Goal: Task Accomplishment & Management: Manage account settings

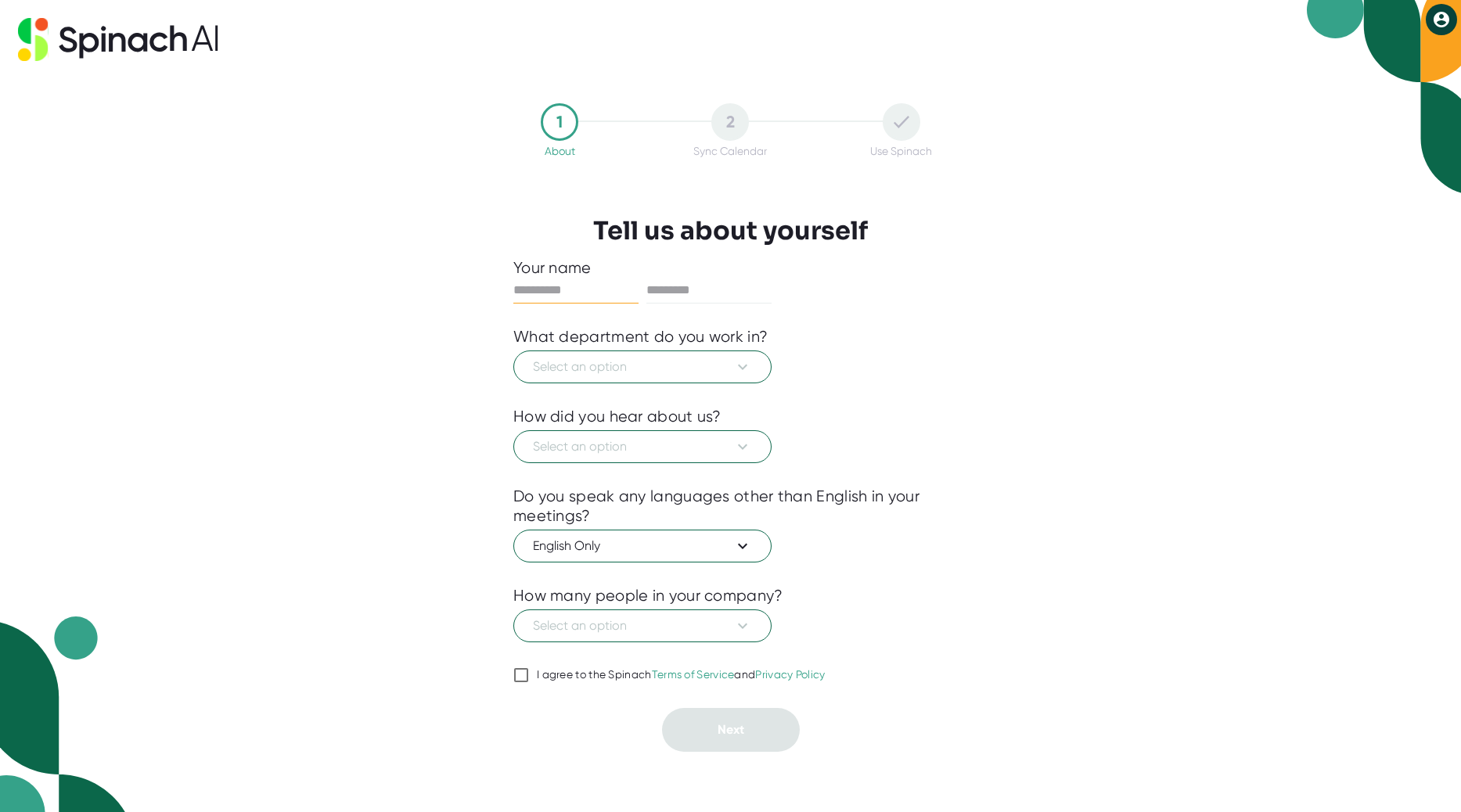
click at [520, 675] on input "I agree to the Spinach Terms of Service and Privacy Policy" at bounding box center [521, 675] width 16 height 19
checkbox input "true"
click at [717, 623] on span "Select an option" at bounding box center [642, 626] width 219 height 19
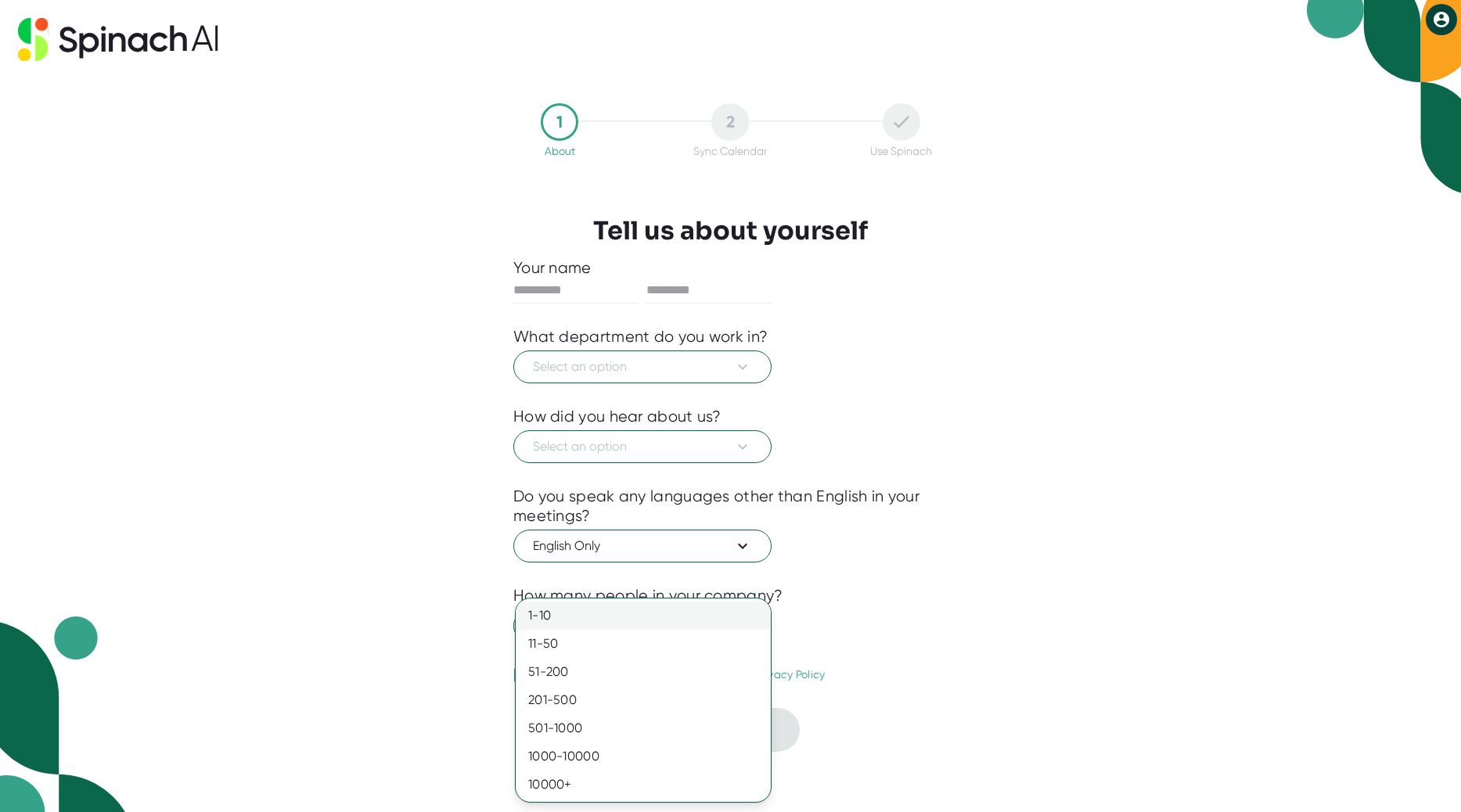
click at [652, 612] on div "1-10" at bounding box center [643, 616] width 255 height 29
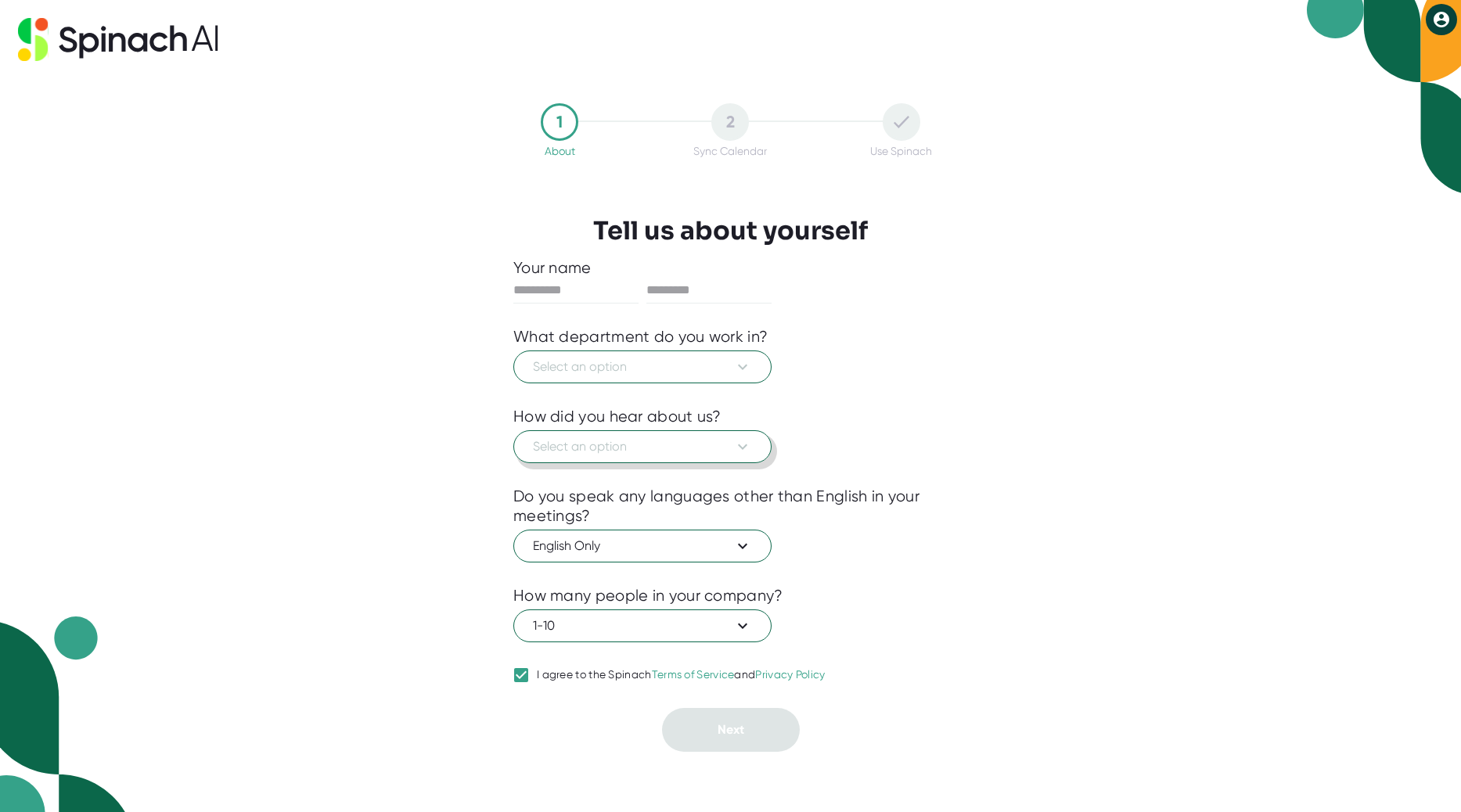
click at [701, 441] on span "Select an option" at bounding box center [642, 447] width 219 height 19
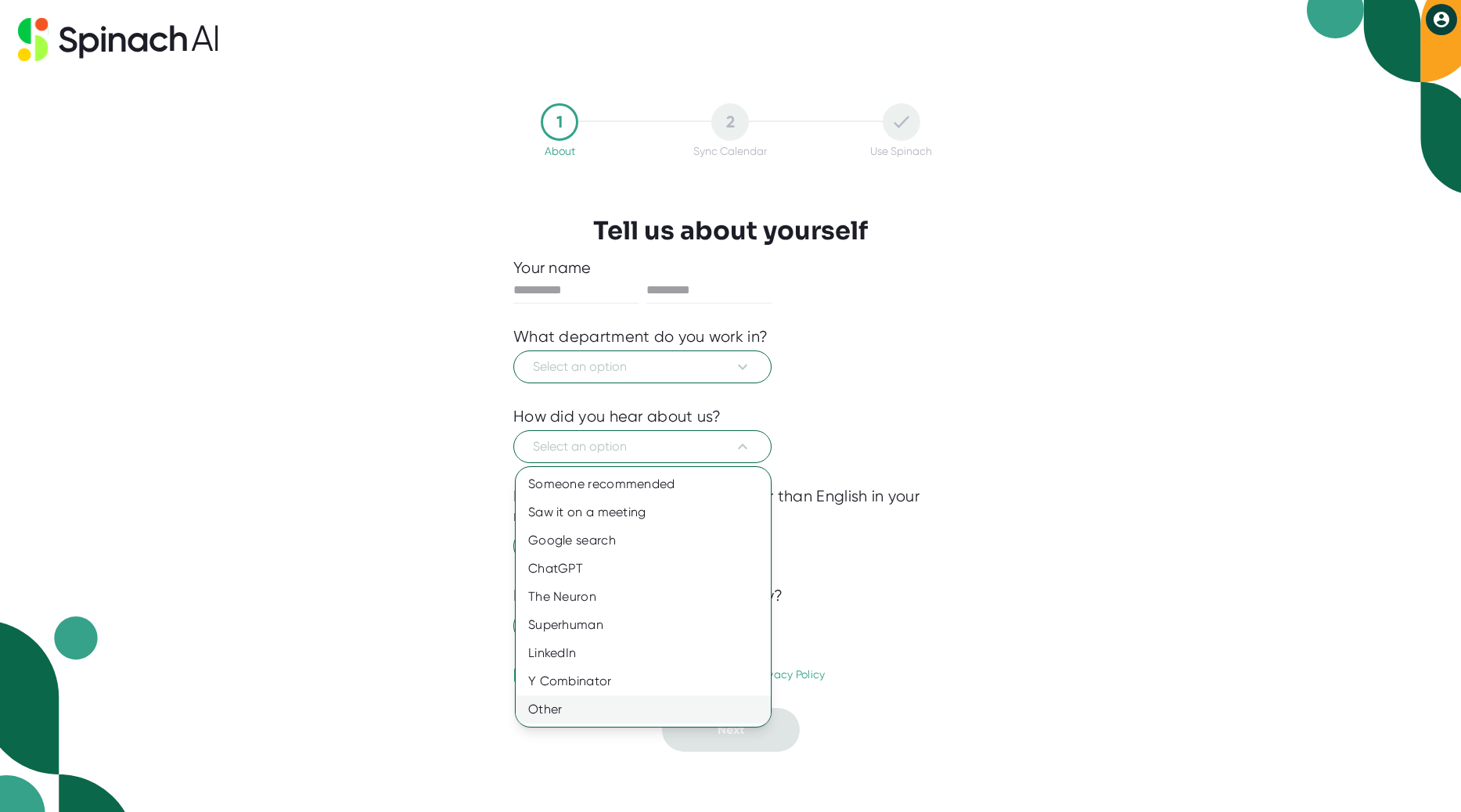
click at [668, 703] on div "Other" at bounding box center [643, 709] width 255 height 29
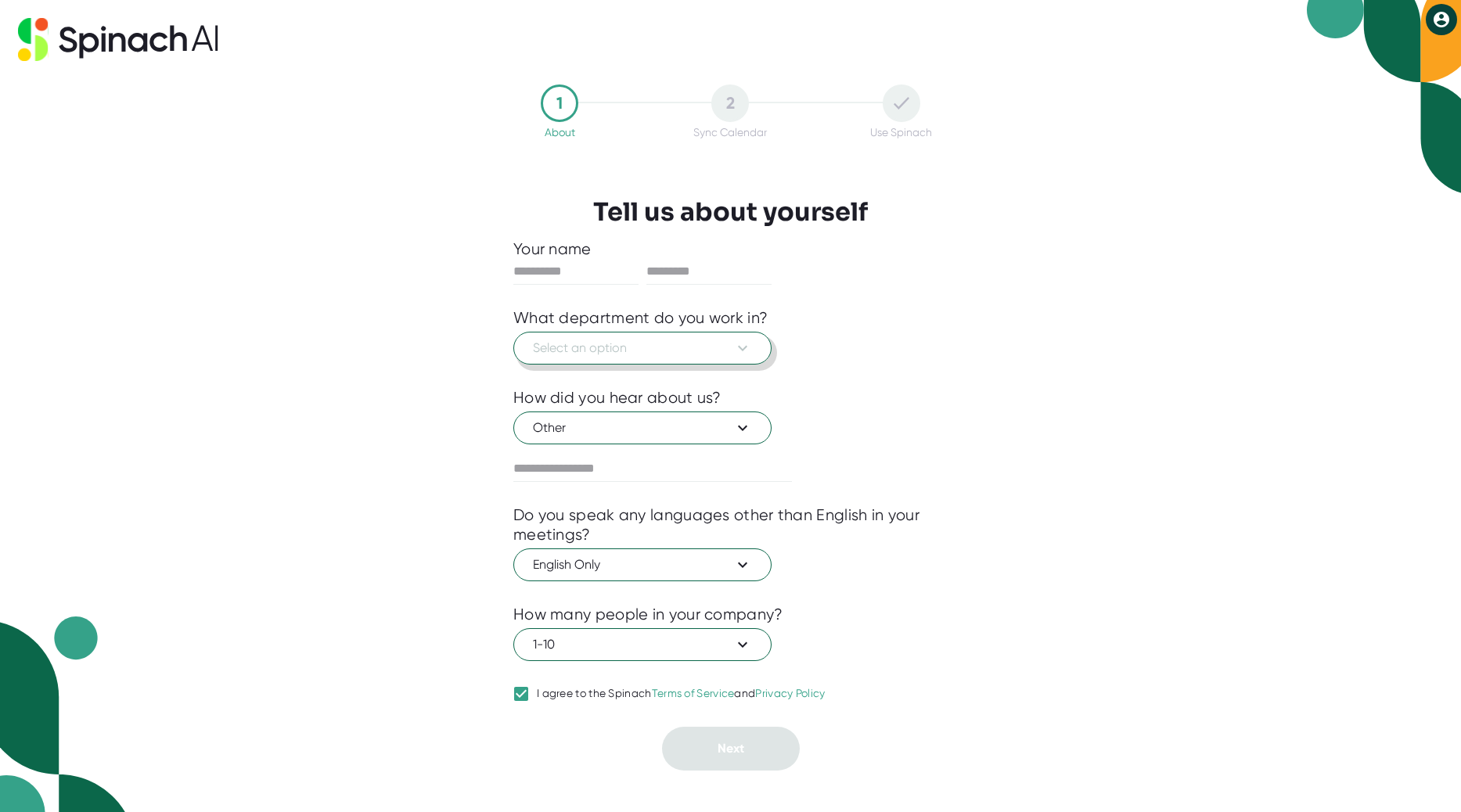
click at [654, 360] on button "Select an option" at bounding box center [642, 348] width 258 height 33
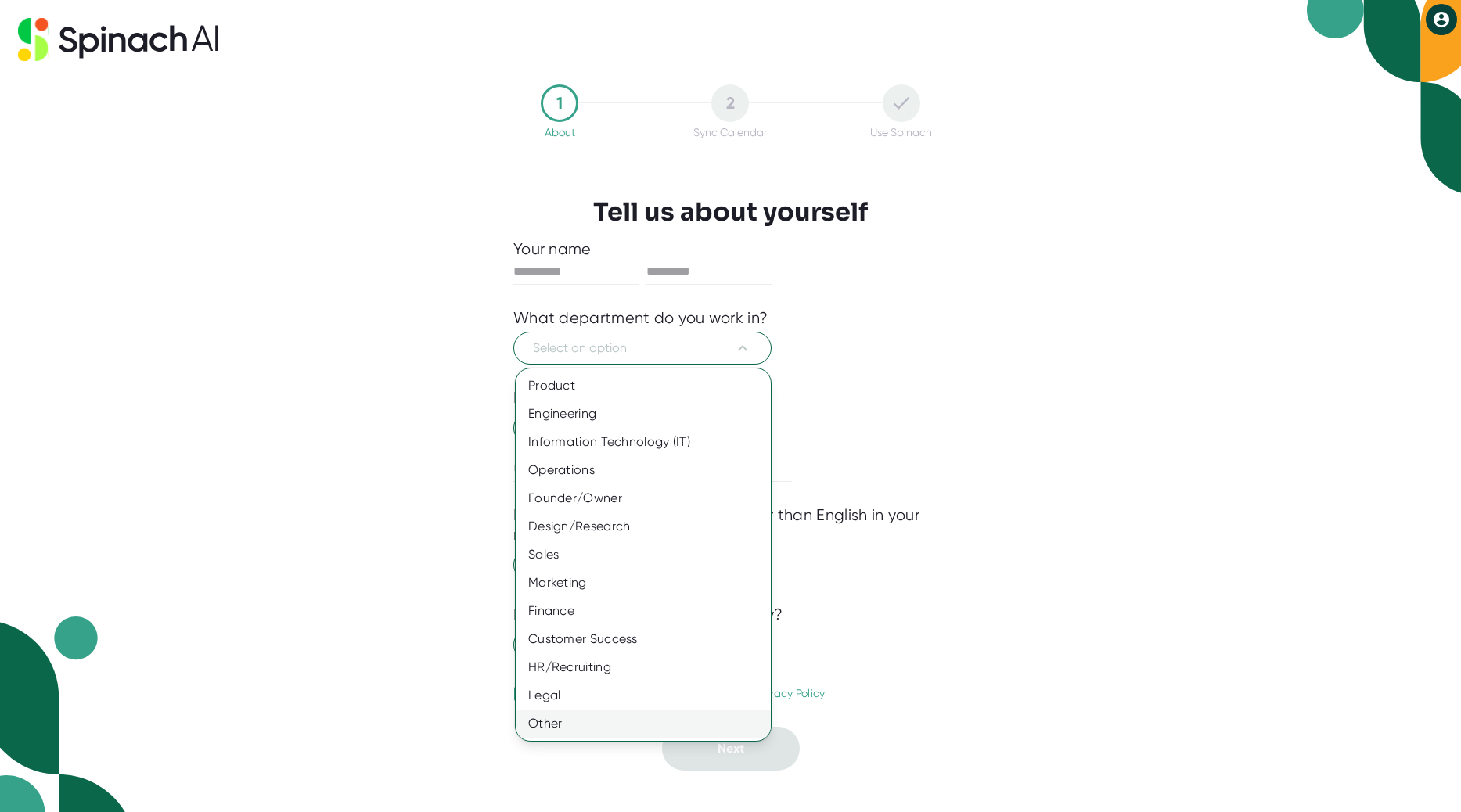
click at [648, 719] on div "Other" at bounding box center [643, 723] width 255 height 29
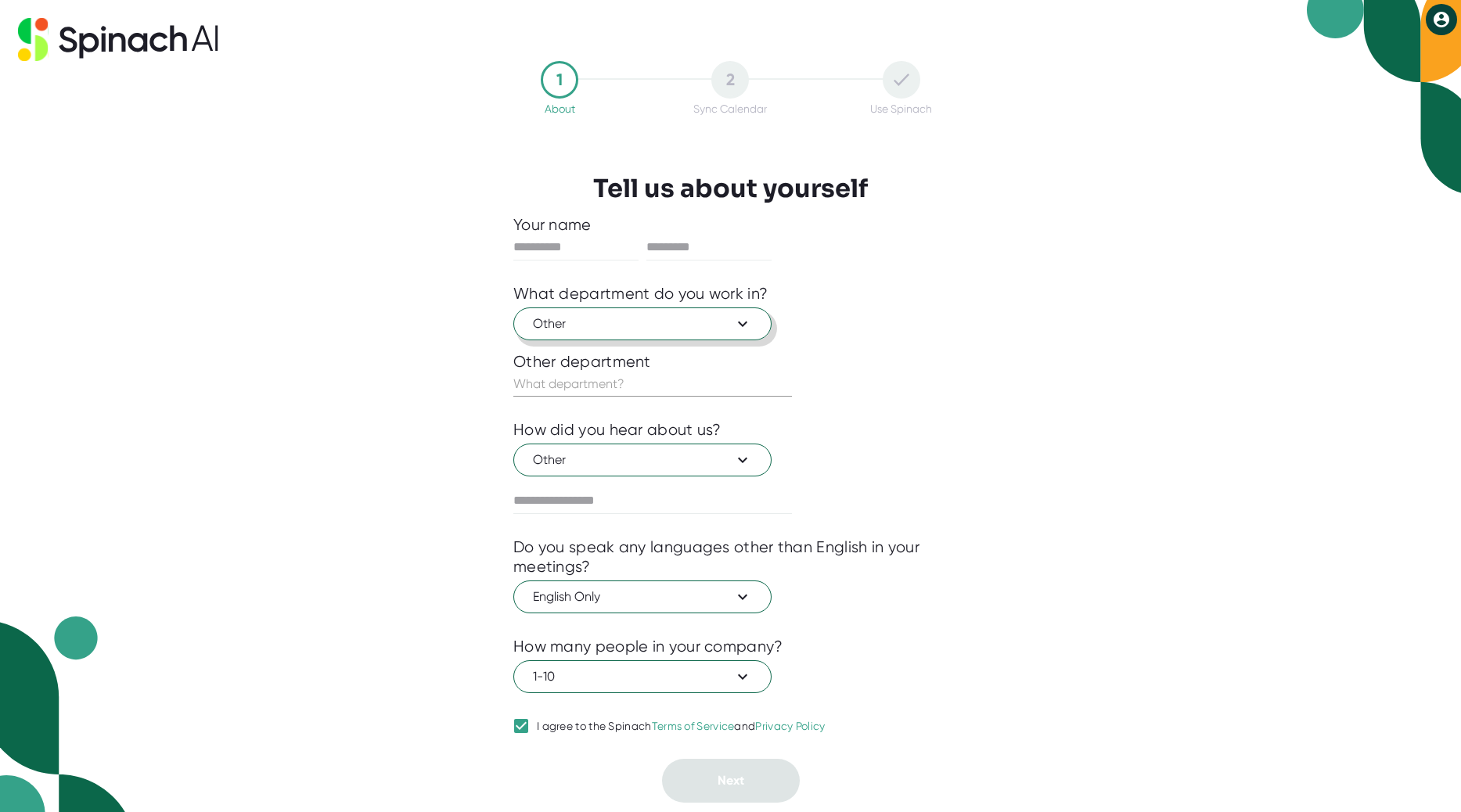
click at [682, 314] on button "Other" at bounding box center [642, 323] width 258 height 33
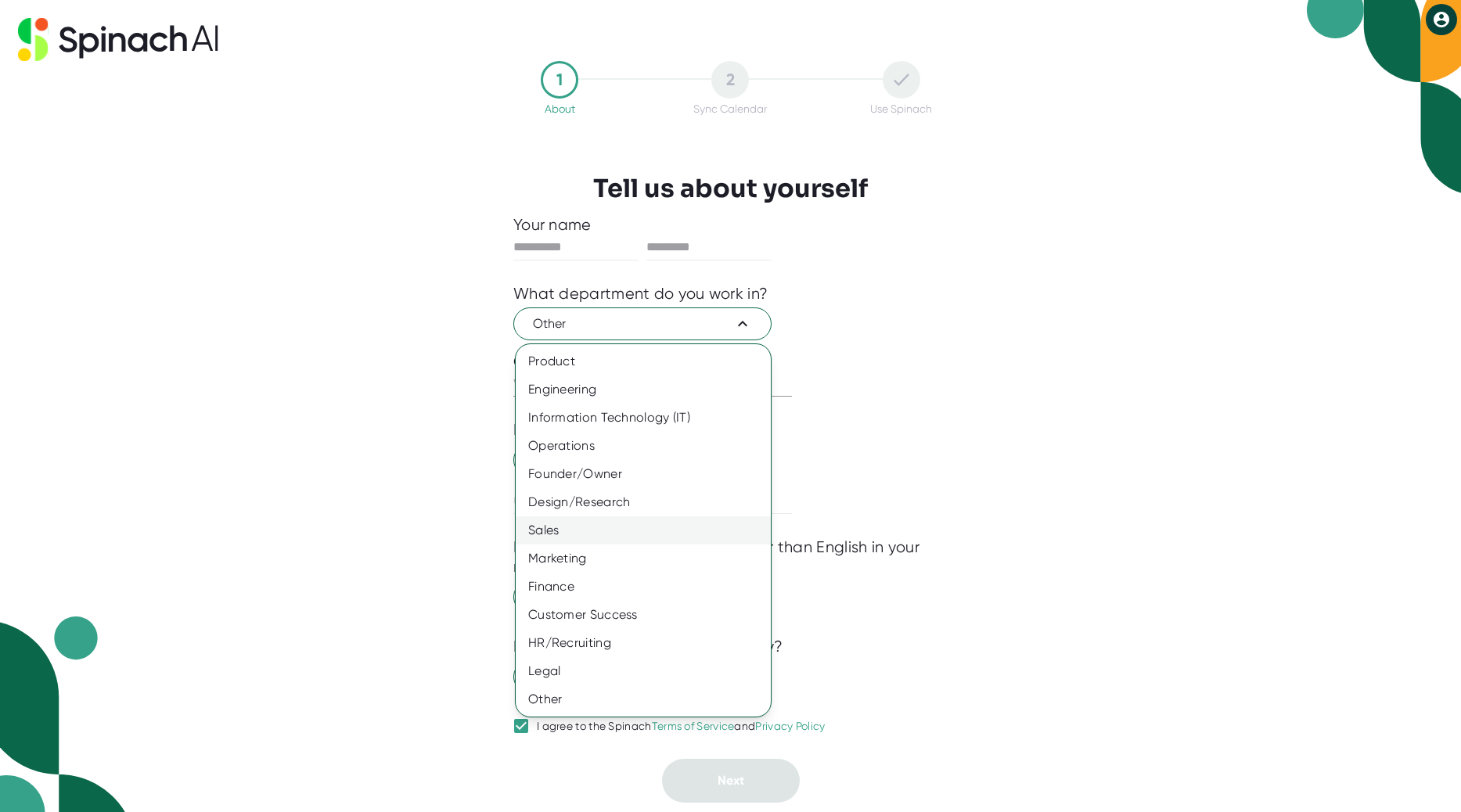
click at [615, 534] on div "Sales" at bounding box center [643, 530] width 255 height 29
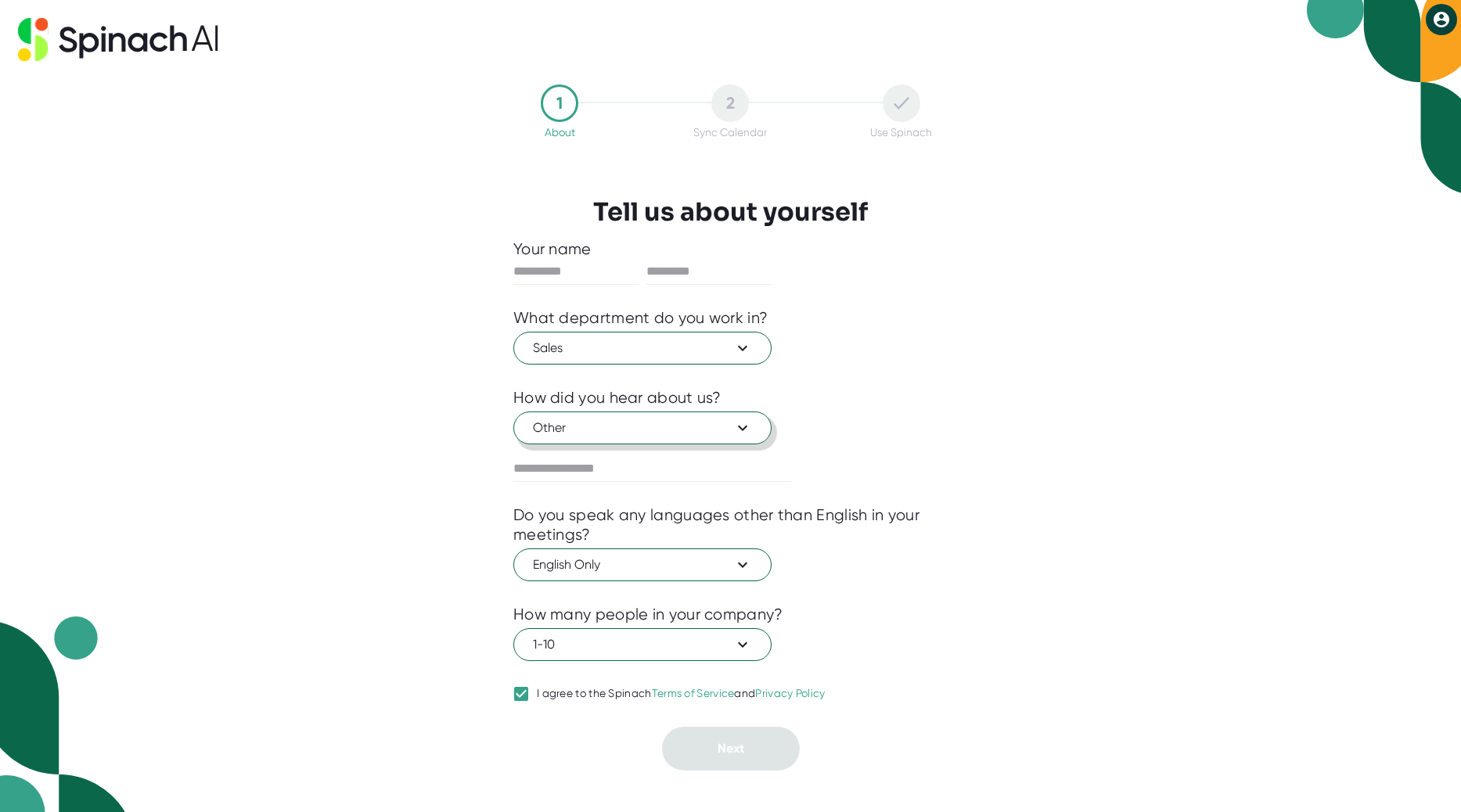
click at [618, 426] on span "Other" at bounding box center [642, 428] width 219 height 19
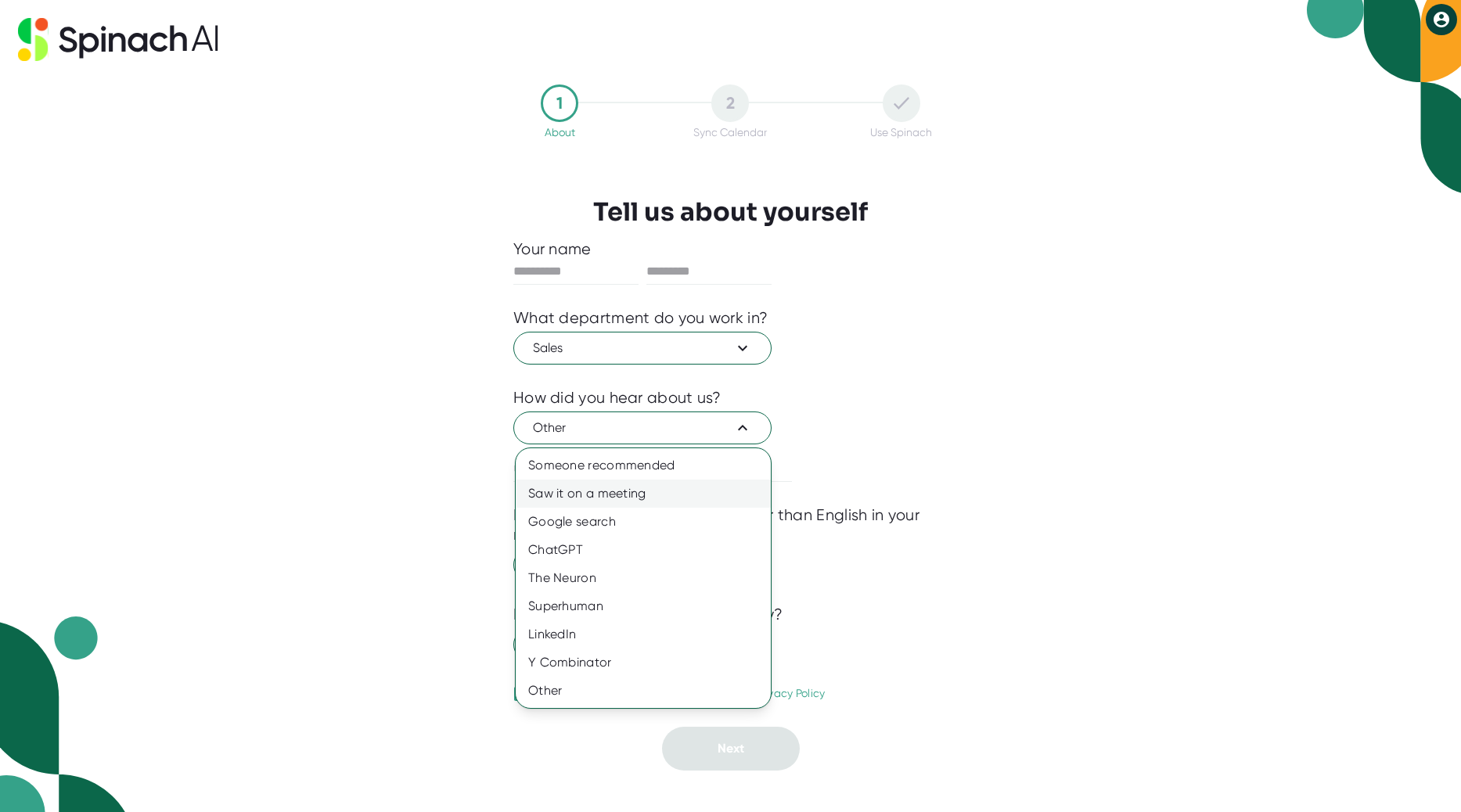
click at [627, 495] on div "Saw it on a meeting" at bounding box center [643, 493] width 255 height 29
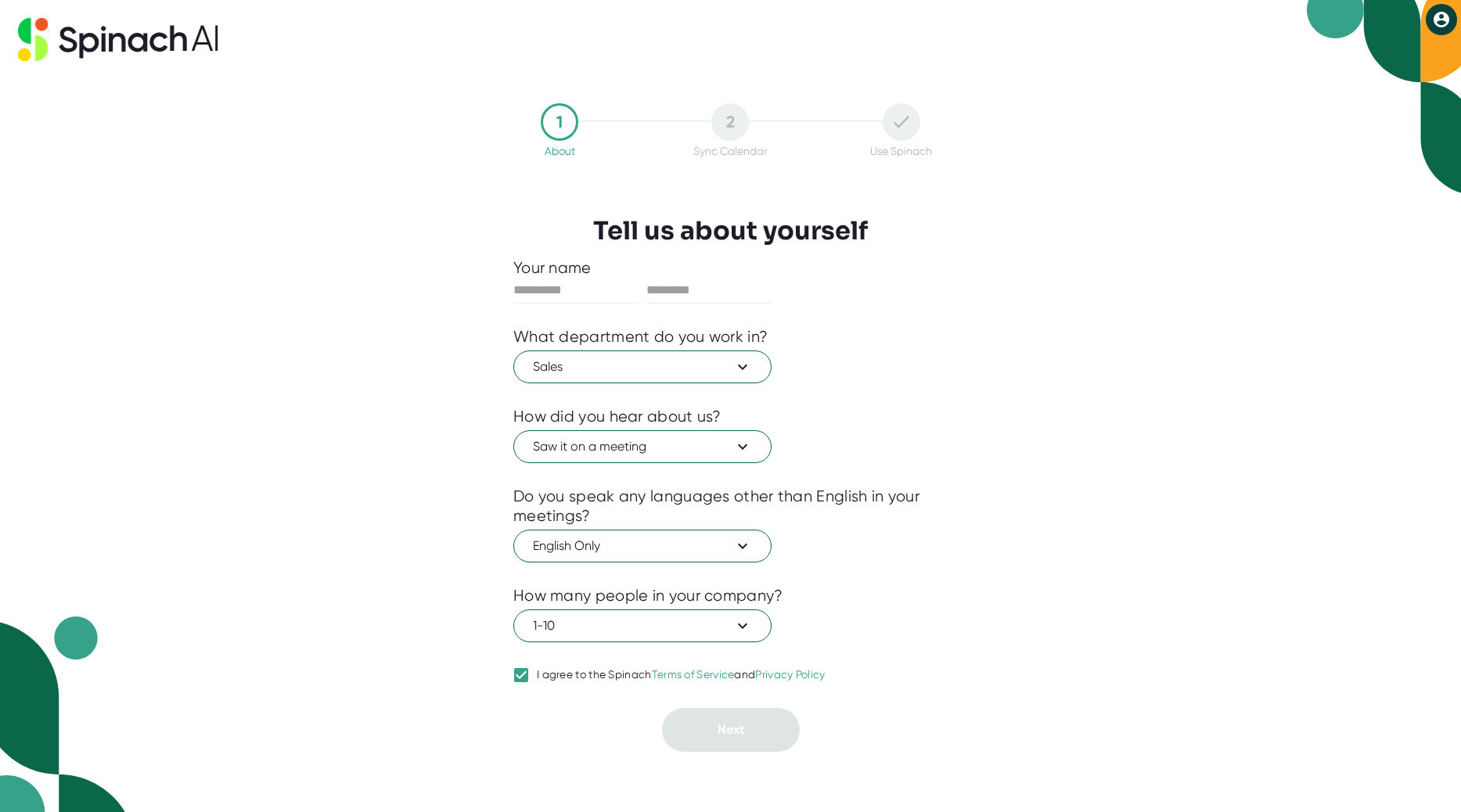
click at [583, 304] on div at bounding box center [730, 315] width 434 height 23
click at [583, 297] on input "text" at bounding box center [575, 290] width 125 height 25
type input "***"
type input "****"
click at [729, 733] on span "Next" at bounding box center [730, 729] width 27 height 15
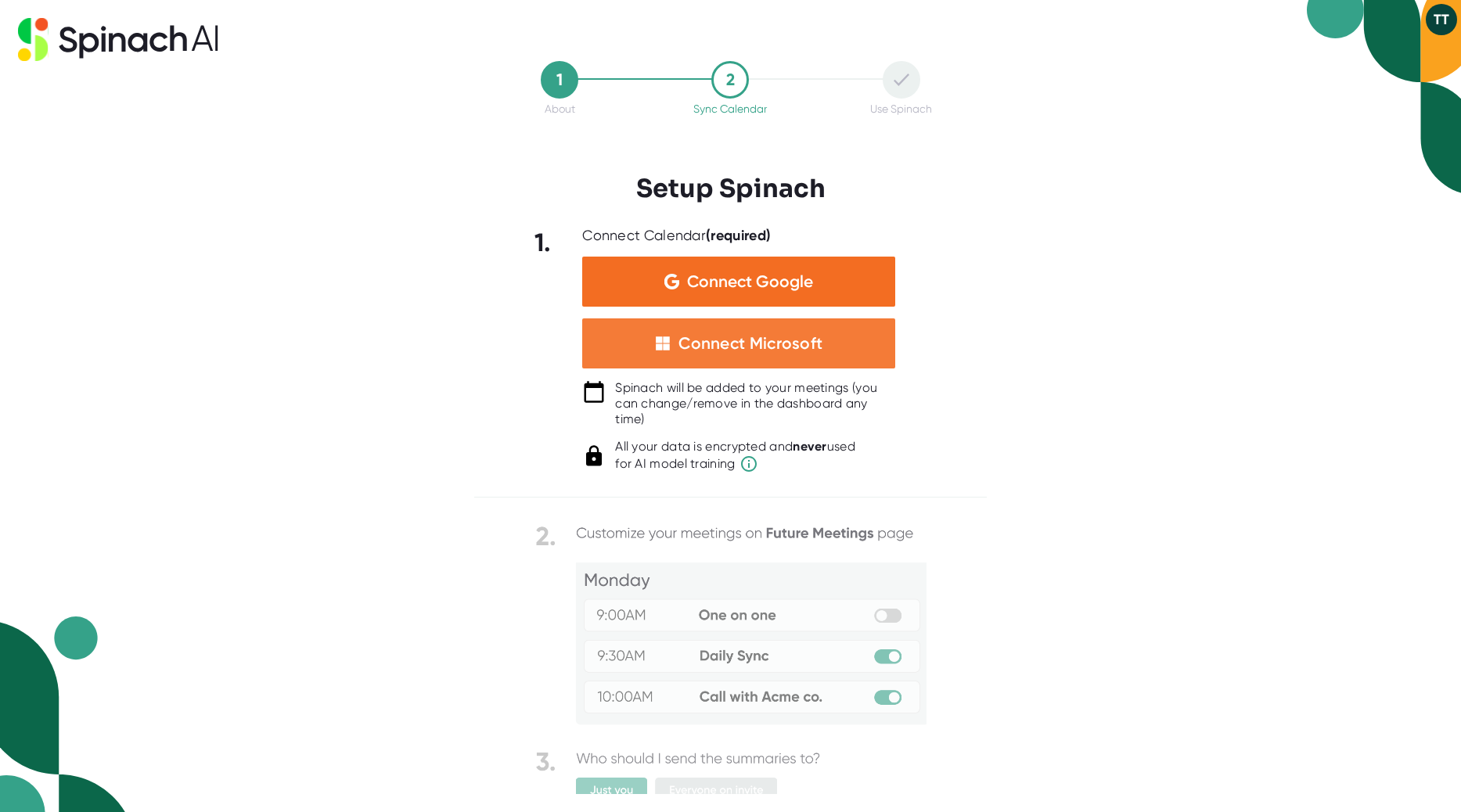
click at [774, 354] on div "Connect Microsoft" at bounding box center [750, 343] width 144 height 21
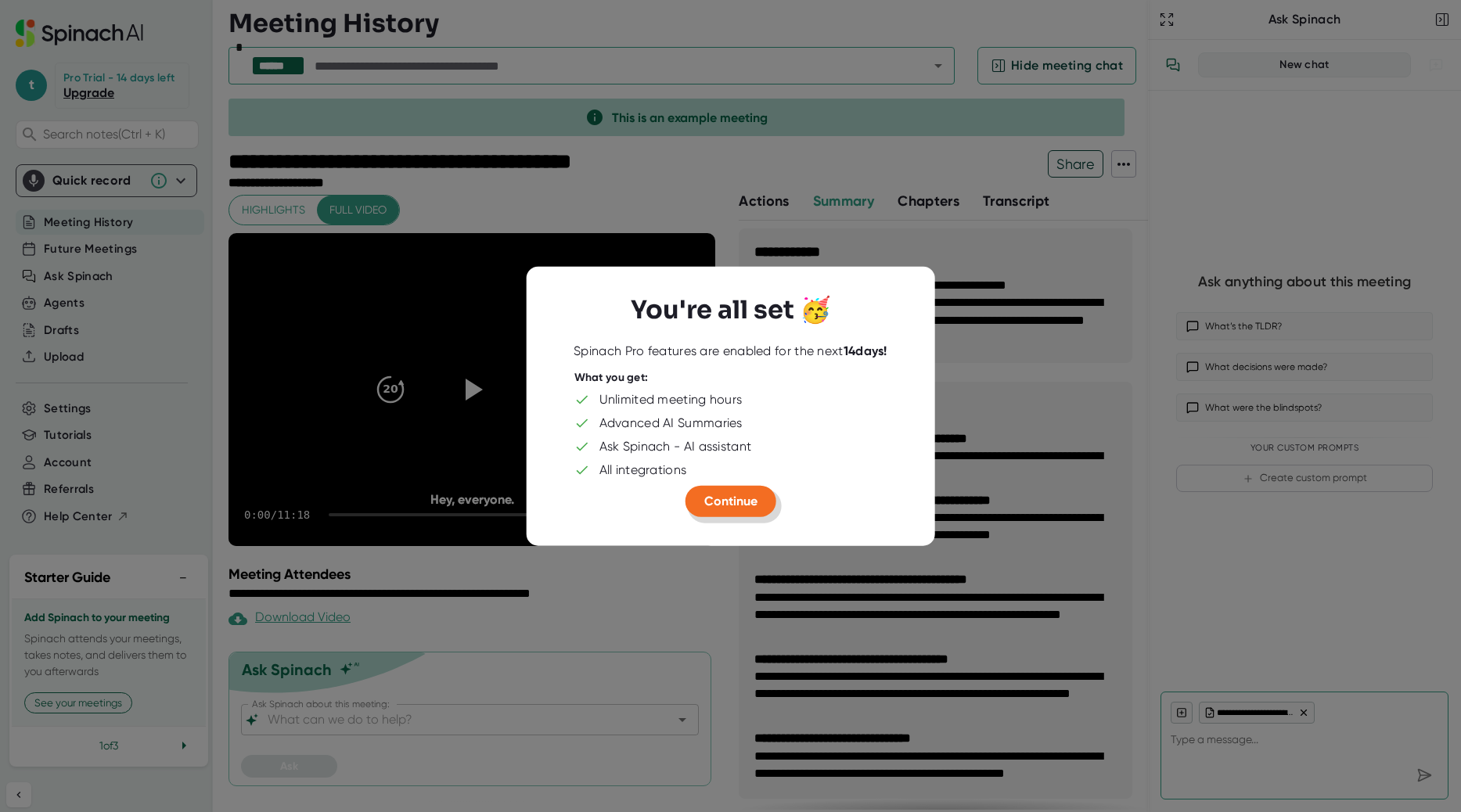
click at [755, 511] on button "Continue" at bounding box center [730, 502] width 91 height 31
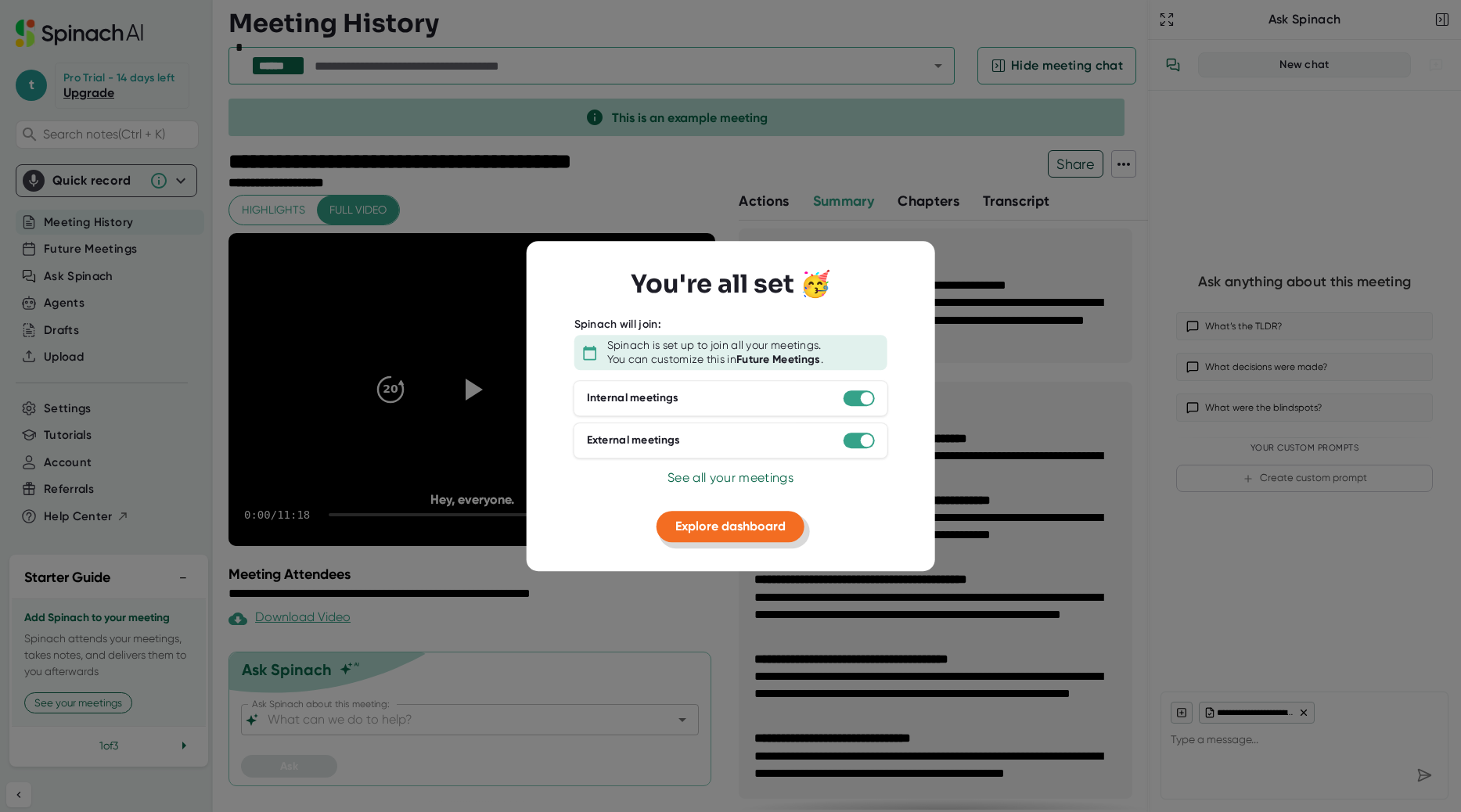
click at [766, 533] on span "Explore dashboard" at bounding box center [731, 526] width 111 height 15
type textarea "x"
